Goal: Task Accomplishment & Management: Manage account settings

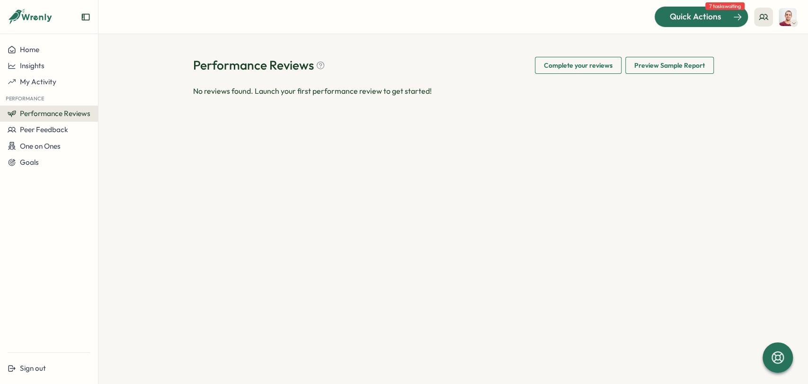
click at [718, 17] on span "Quick Actions" at bounding box center [696, 16] width 52 height 12
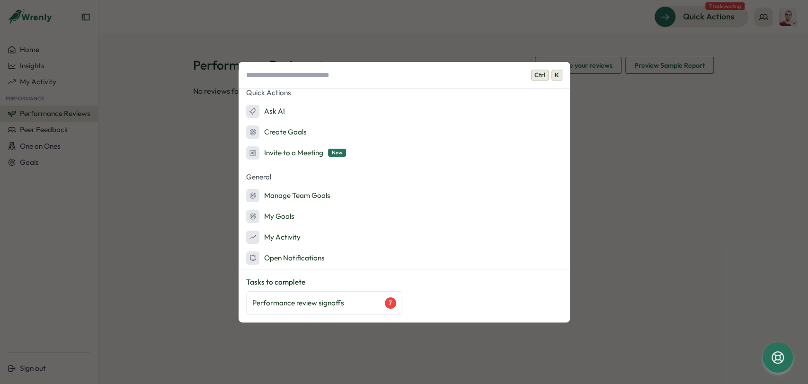
scroll to position [9, 0]
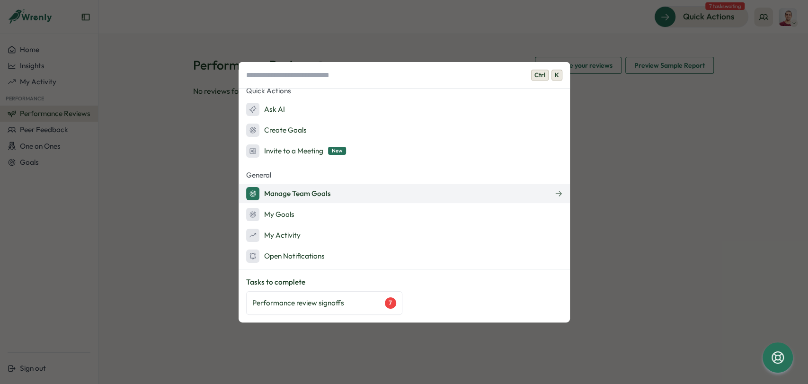
click at [291, 196] on div "Manage Team Goals" at bounding box center [288, 193] width 85 height 13
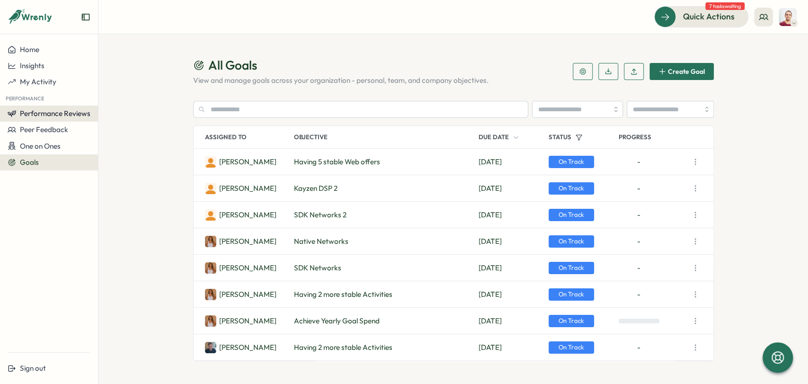
click at [73, 115] on span "Performance Reviews" at bounding box center [55, 113] width 71 height 9
click at [111, 106] on div "Reviews" at bounding box center [113, 104] width 26 height 10
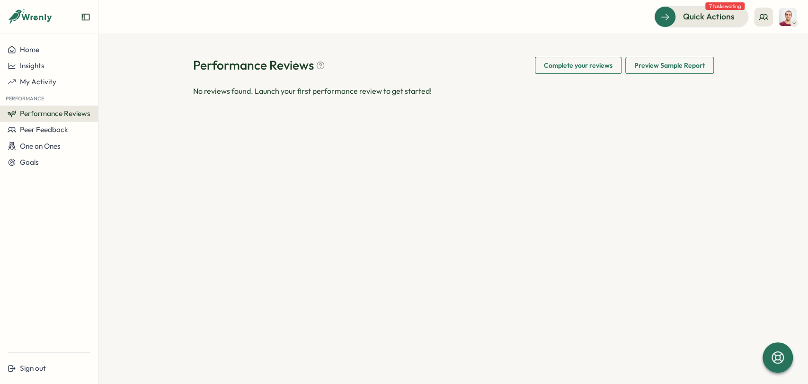
click at [53, 113] on span "Performance Reviews" at bounding box center [55, 113] width 71 height 9
click at [45, 148] on span "One on Ones" at bounding box center [40, 145] width 41 height 9
click at [125, 130] on div "Meetings" at bounding box center [133, 128] width 67 height 10
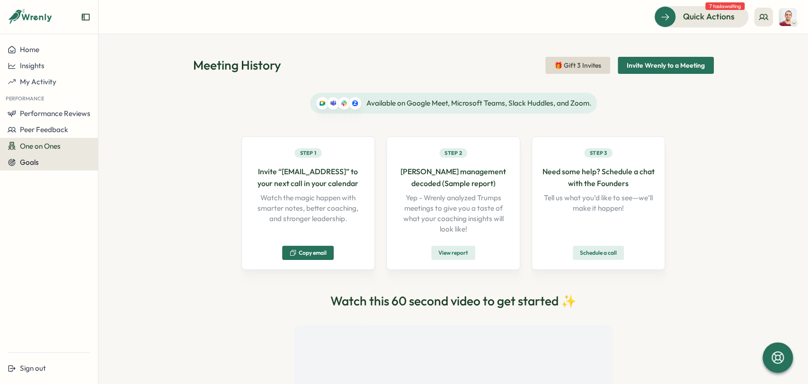
click at [44, 166] on button "Goals" at bounding box center [49, 162] width 98 height 16
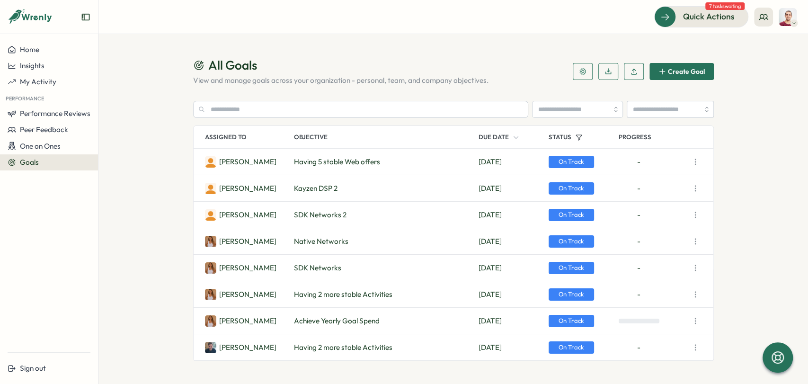
click at [697, 163] on icon "button" at bounding box center [694, 161] width 9 height 9
click at [147, 171] on section "All Goals View and manage goals across your organization - personal, team, and …" at bounding box center [452, 209] width 709 height 350
click at [703, 18] on span "Quick Actions" at bounding box center [696, 16] width 52 height 12
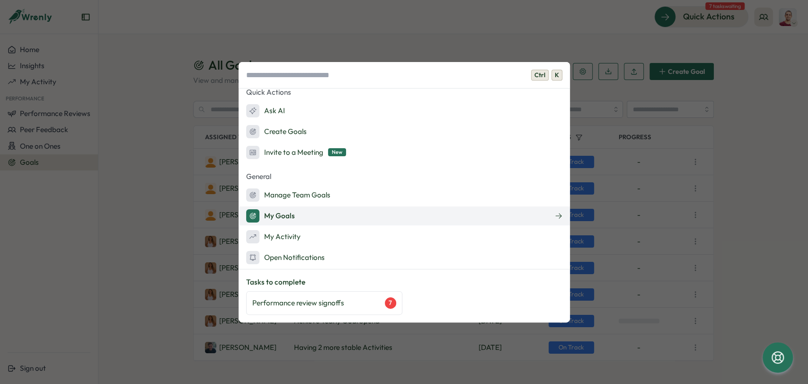
scroll to position [9, 0]
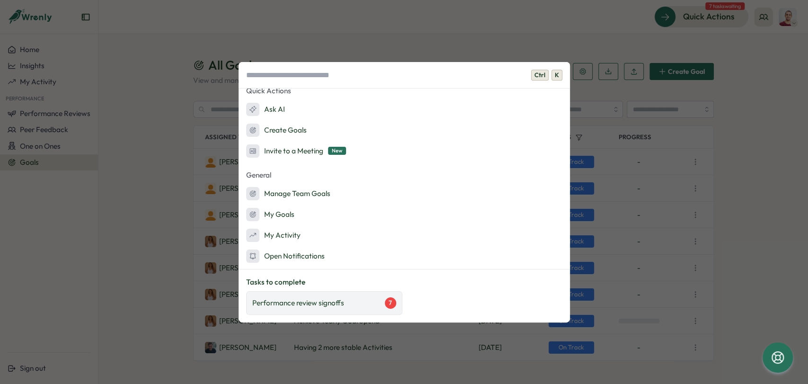
click at [310, 302] on p "Performance review signoffs" at bounding box center [298, 303] width 92 height 10
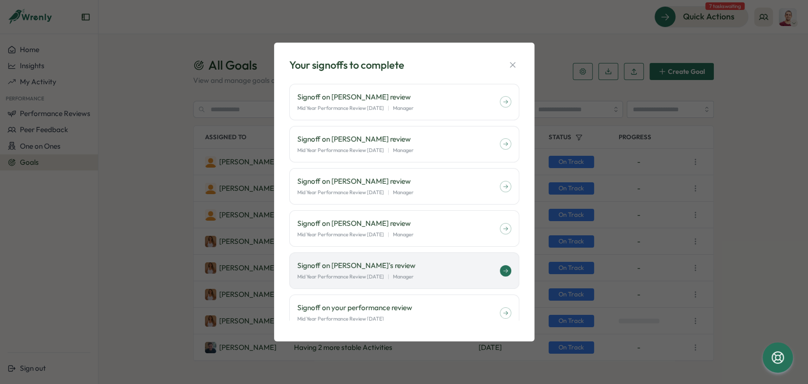
click at [365, 266] on p "Signoff on [PERSON_NAME]'s review" at bounding box center [398, 265] width 203 height 10
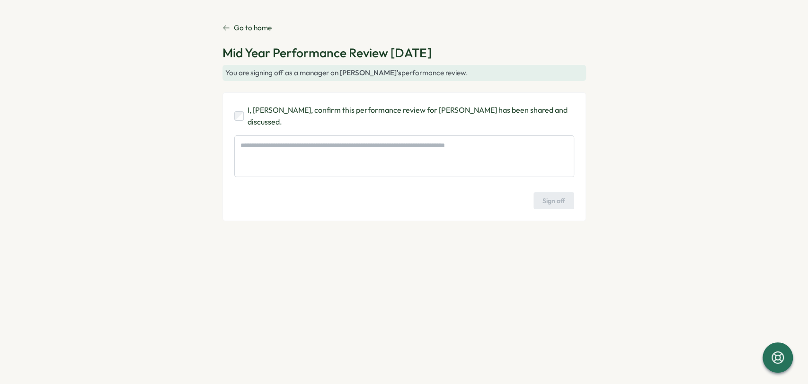
click at [226, 28] on icon at bounding box center [226, 28] width 8 height 8
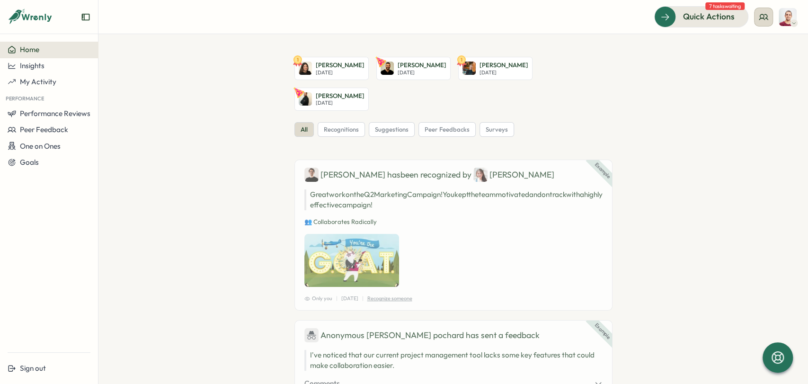
click at [761, 17] on icon at bounding box center [763, 16] width 9 height 9
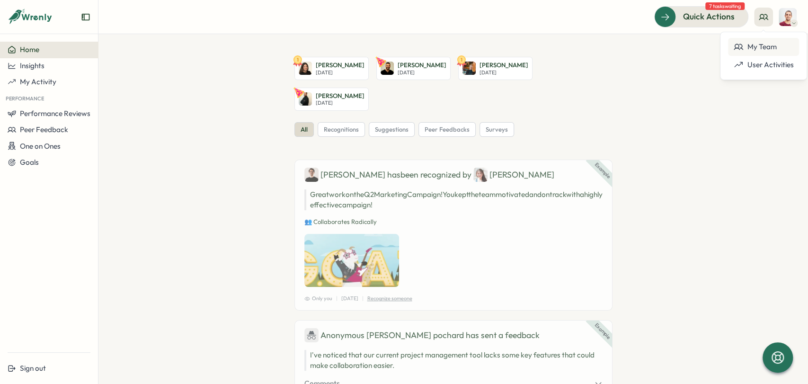
click at [762, 49] on div "My Team" at bounding box center [763, 47] width 60 height 10
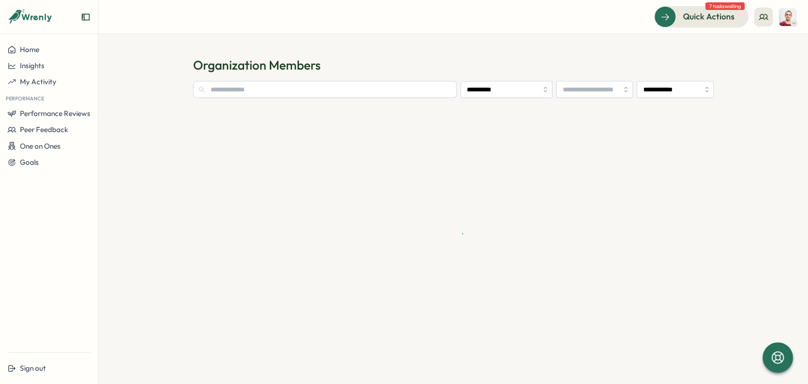
type input "**********"
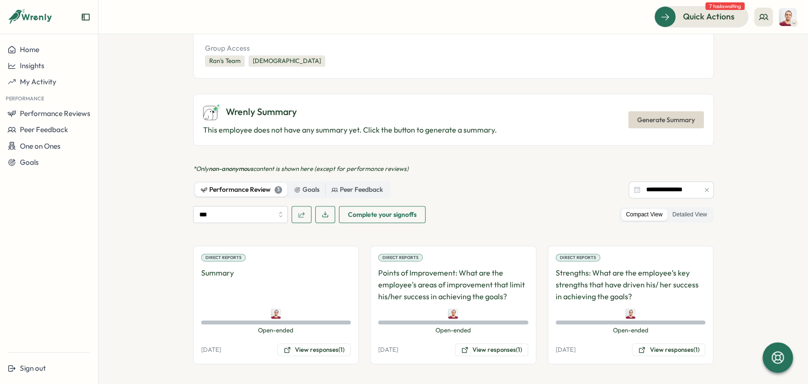
scroll to position [253, 0]
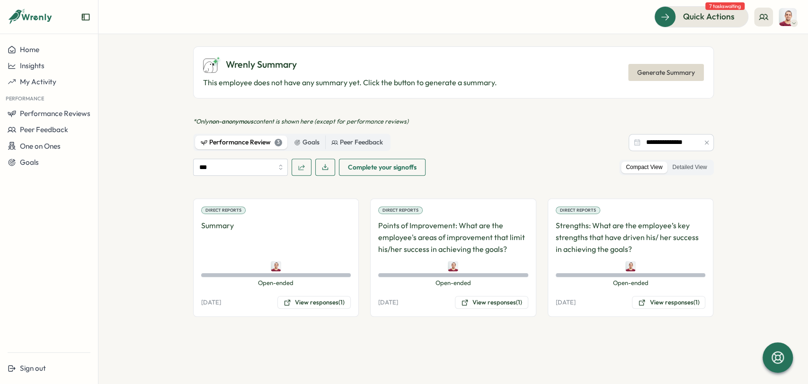
click at [257, 232] on p "Summary" at bounding box center [276, 237] width 150 height 35
click at [322, 296] on button "View responses (1)" at bounding box center [313, 302] width 73 height 13
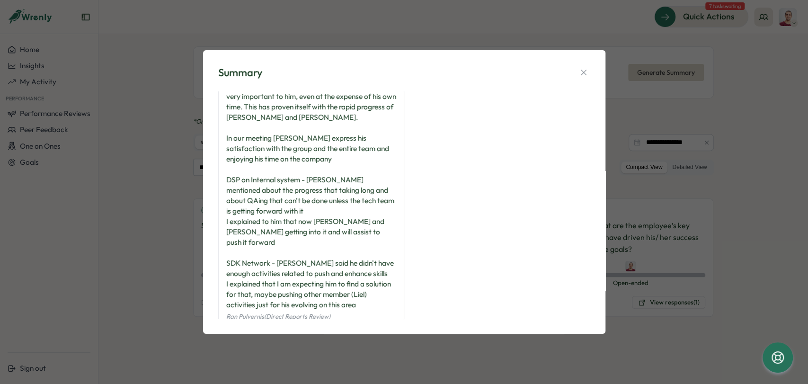
scroll to position [86, 0]
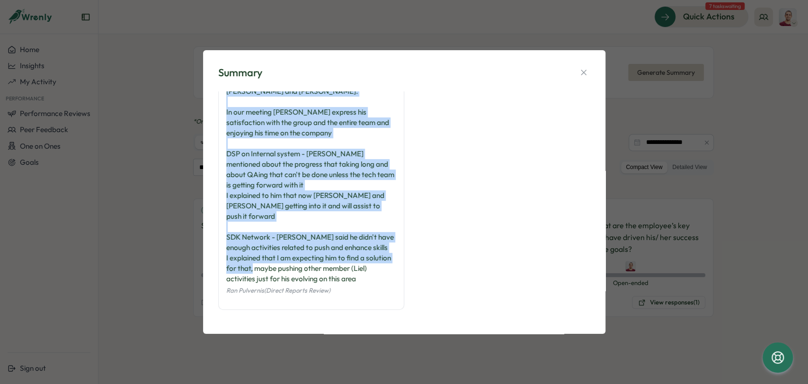
drag, startPoint x: 226, startPoint y: 104, endPoint x: 363, endPoint y: 273, distance: 218.7
click at [363, 273] on div "Dani is a fast learner with motivation to develop and always to learn new thing…" at bounding box center [311, 148] width 170 height 271
copy div "Dani is a fast learner with motivation to develop and always to learn new thing…"
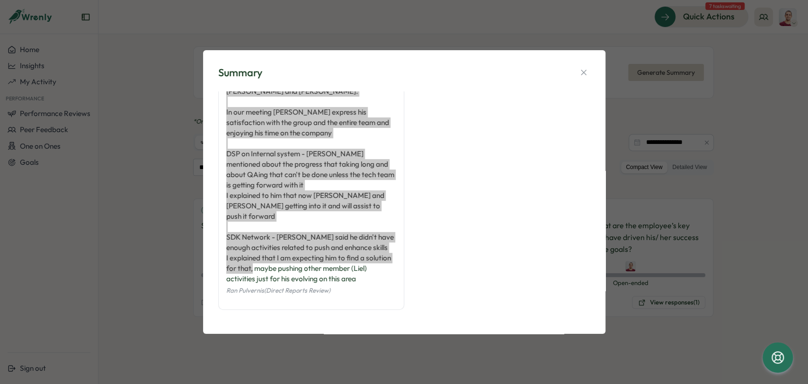
scroll to position [0, 0]
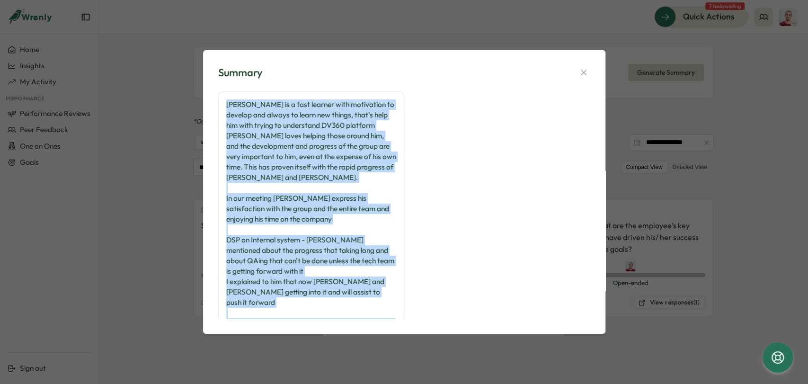
click at [269, 116] on div "Dani is a fast learner with motivation to develop and always to learn new thing…" at bounding box center [311, 234] width 170 height 271
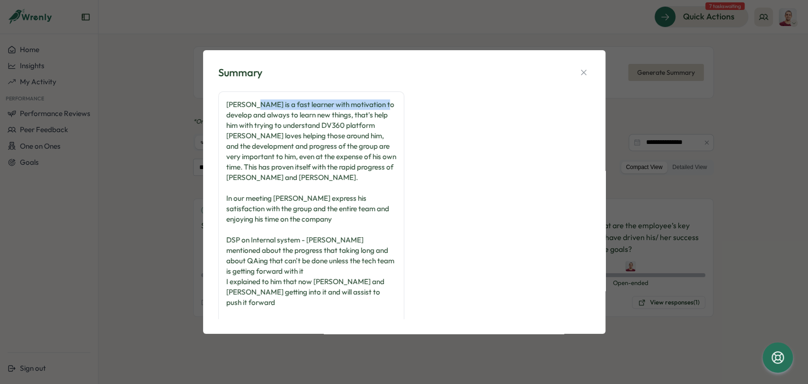
drag, startPoint x: 253, startPoint y: 105, endPoint x: 379, endPoint y: 104, distance: 126.8
click at [379, 104] on div "Dani is a fast learner with motivation to develop and always to learn new thing…" at bounding box center [311, 234] width 170 height 271
copy div "a fast learner with motivation to develop"
click at [483, 169] on div "Dani is a fast learner with motivation to develop and always to learn new thing…" at bounding box center [404, 248] width 372 height 314
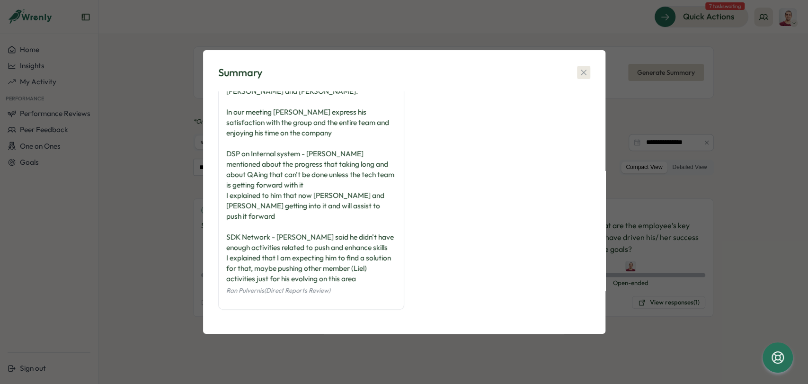
click at [583, 72] on icon "button" at bounding box center [583, 72] width 5 height 5
